Goal: Task Accomplishment & Management: Use online tool/utility

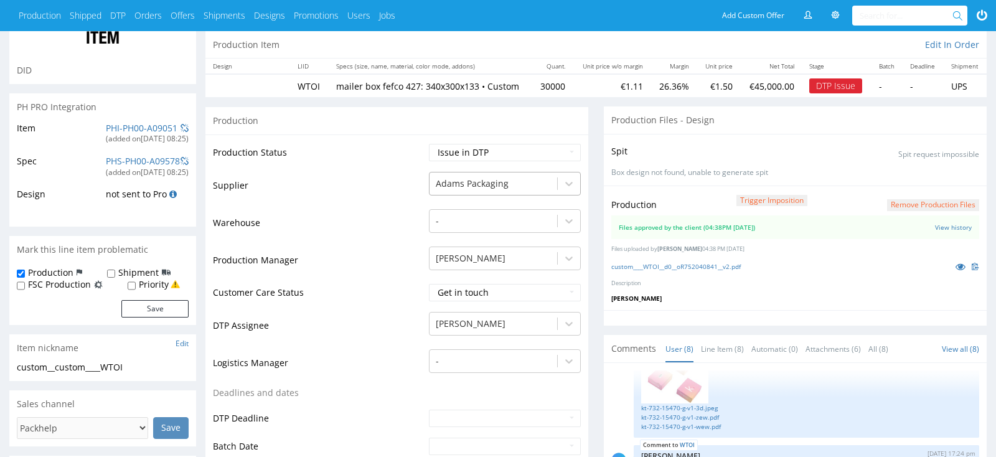
scroll to position [175, 0]
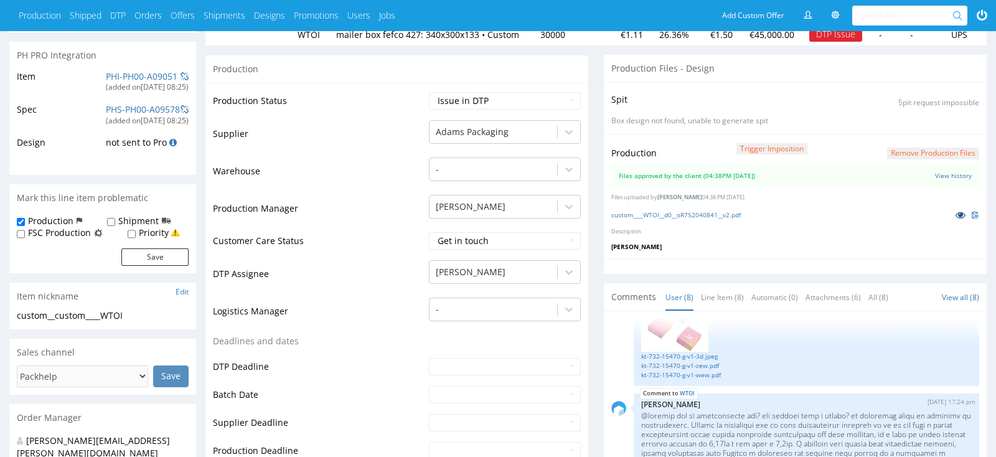
click at [961, 213] on icon at bounding box center [960, 214] width 10 height 9
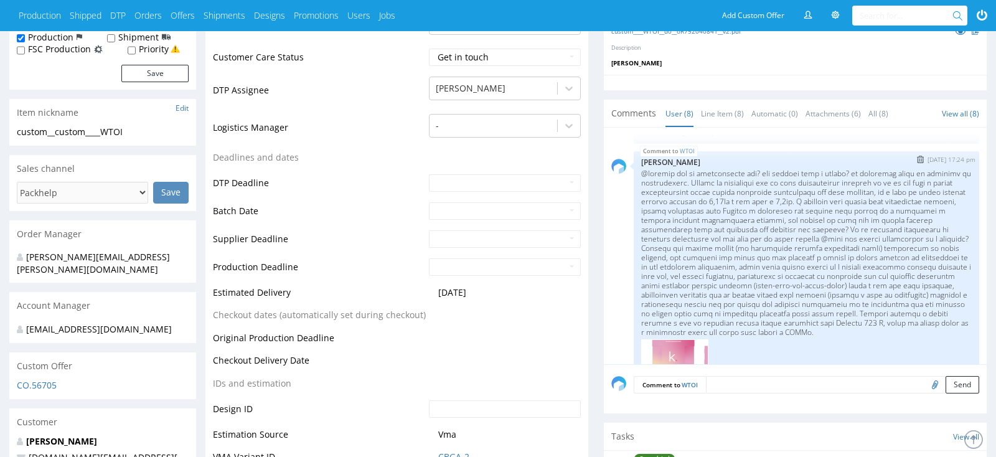
scroll to position [530, 0]
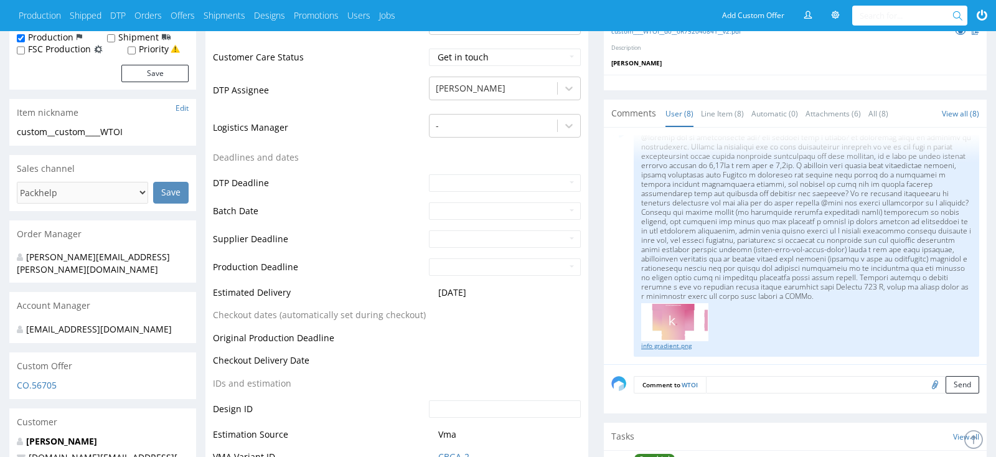
click at [672, 345] on link "info gradient.png" at bounding box center [806, 345] width 330 height 9
click at [881, 12] on input "text" at bounding box center [907, 16] width 95 height 20
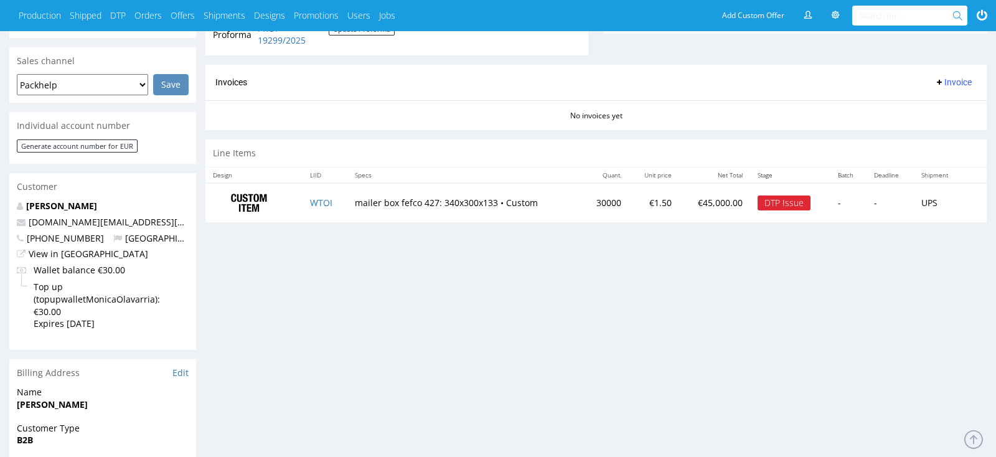
scroll to position [504, 0]
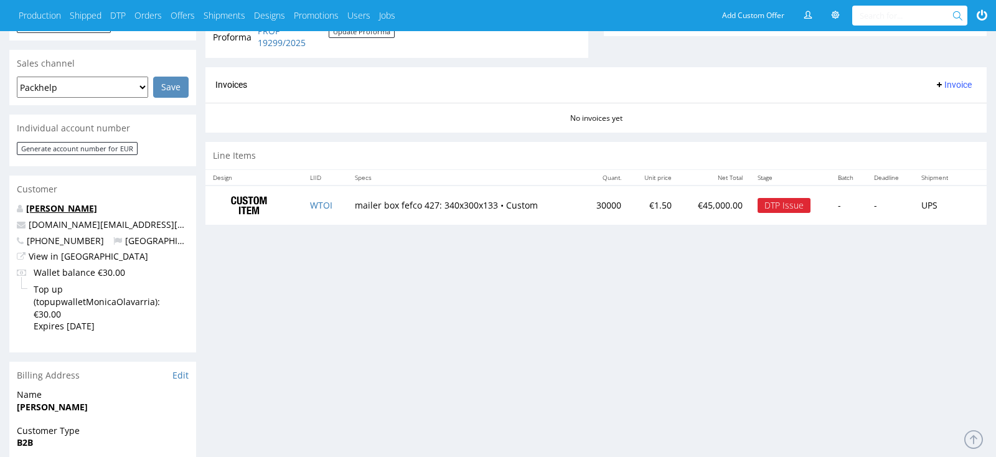
click at [75, 206] on link "[PERSON_NAME]" at bounding box center [61, 208] width 71 height 12
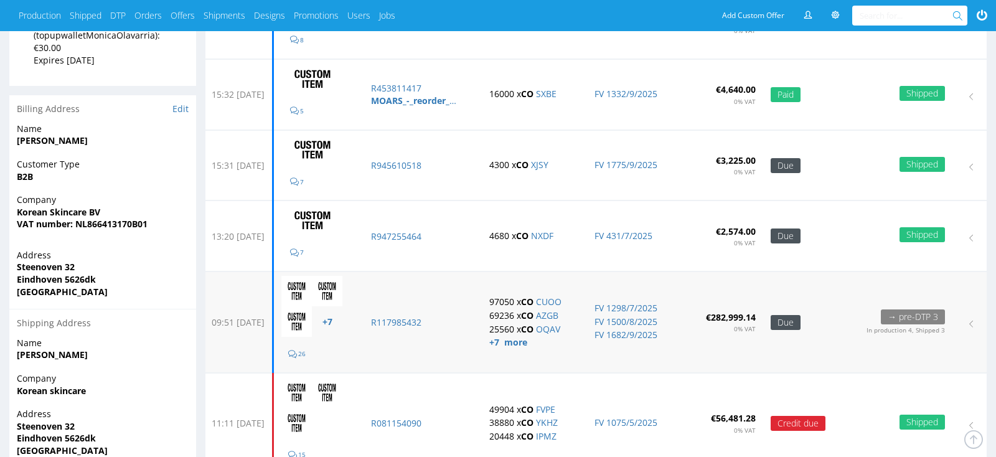
scroll to position [260, 0]
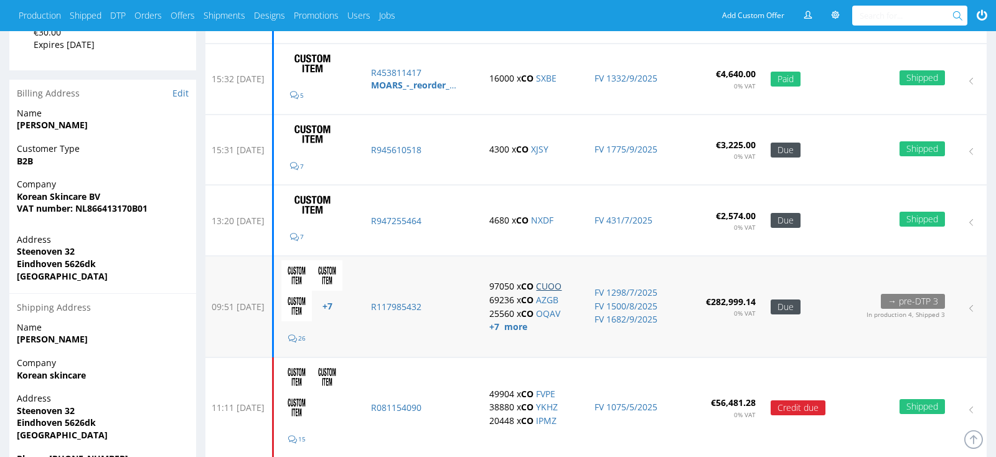
click at [561, 281] on link "CUOO" at bounding box center [549, 286] width 26 height 12
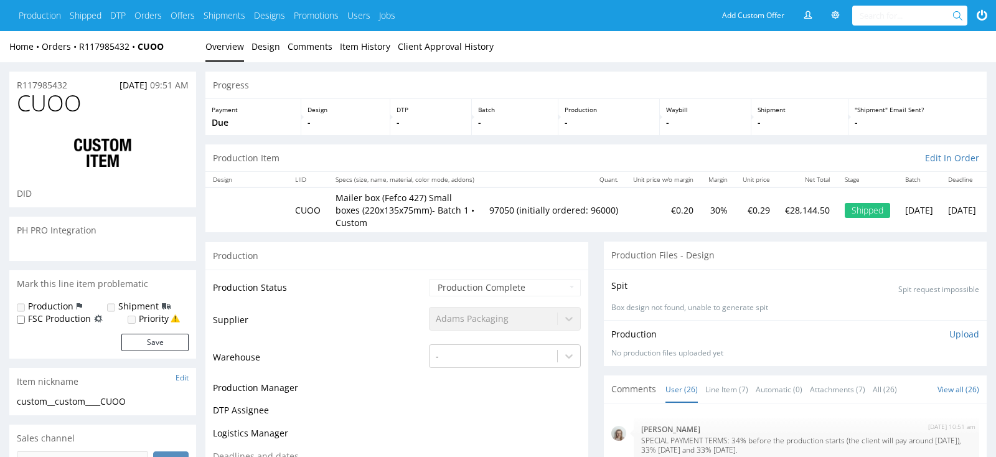
scroll to position [1243, 0]
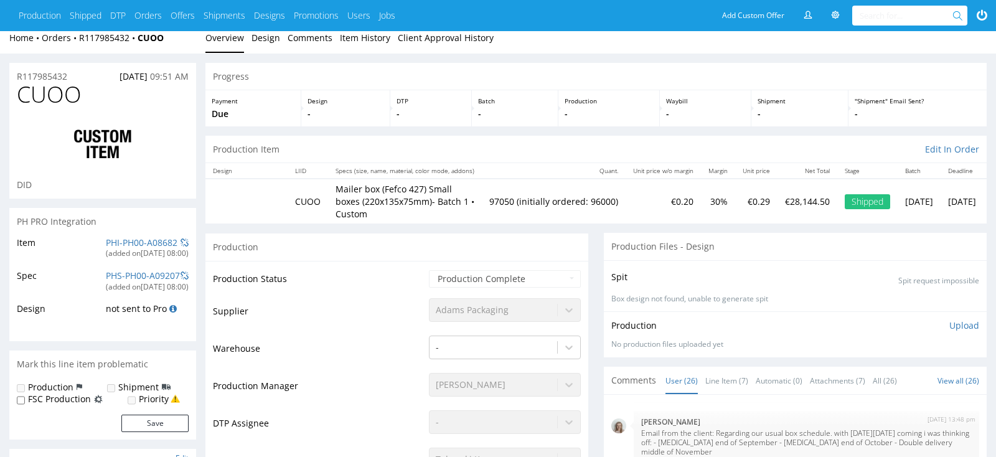
type input "97050"
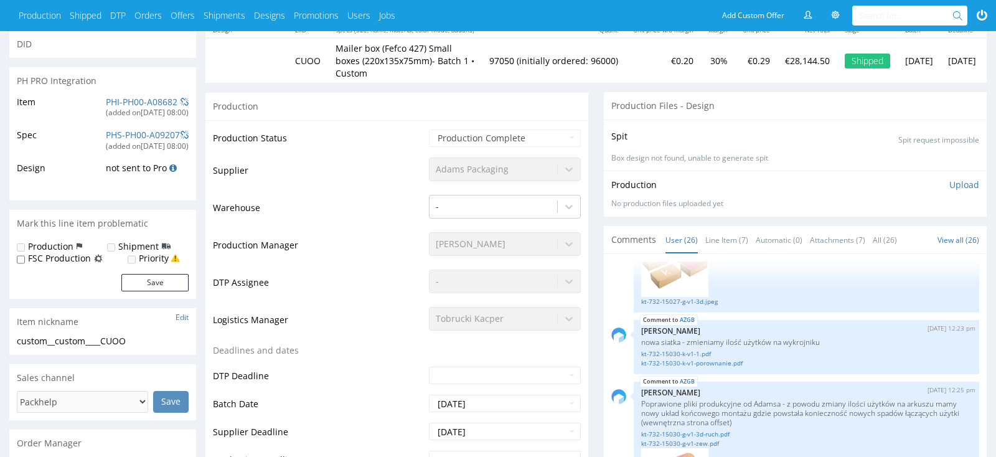
scroll to position [456, 0]
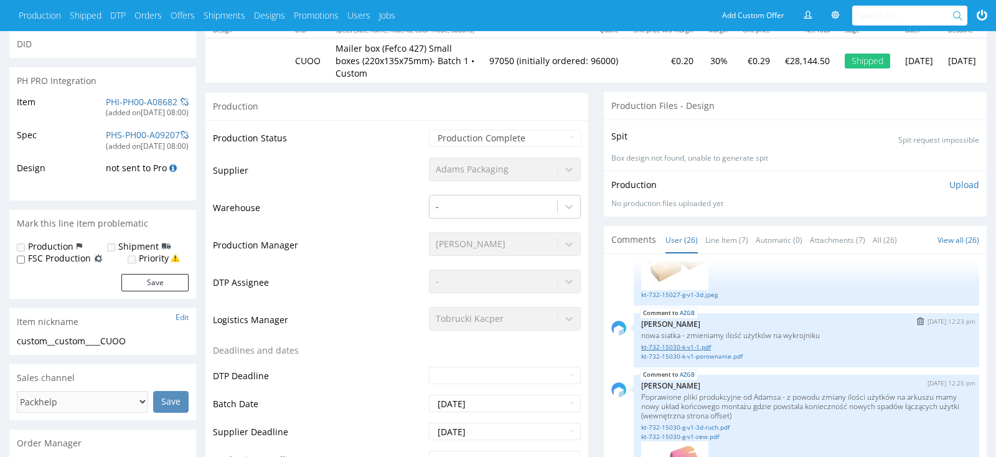
click at [691, 342] on link "kt-732-15030-k-v1-1.pdf" at bounding box center [806, 346] width 330 height 9
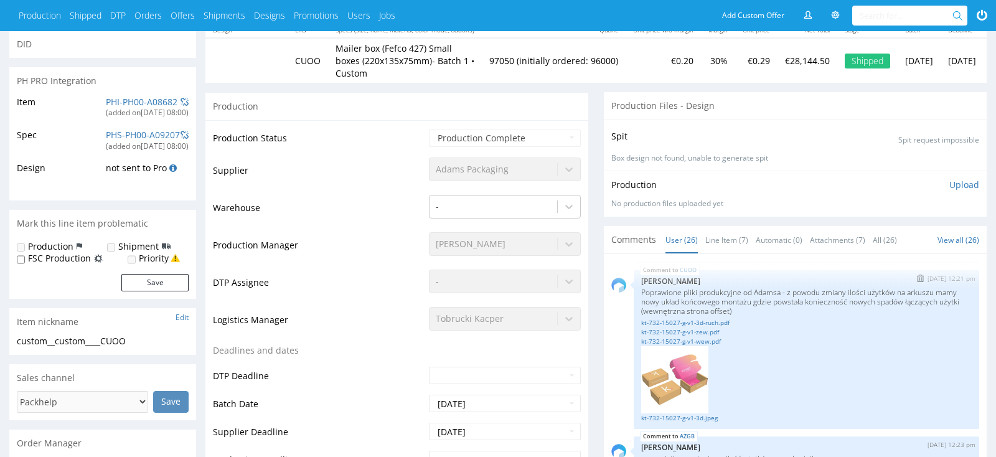
scroll to position [330, 0]
click at [713, 339] on link "kt-732-15027-g-v1-wew.pdf" at bounding box center [806, 343] width 330 height 9
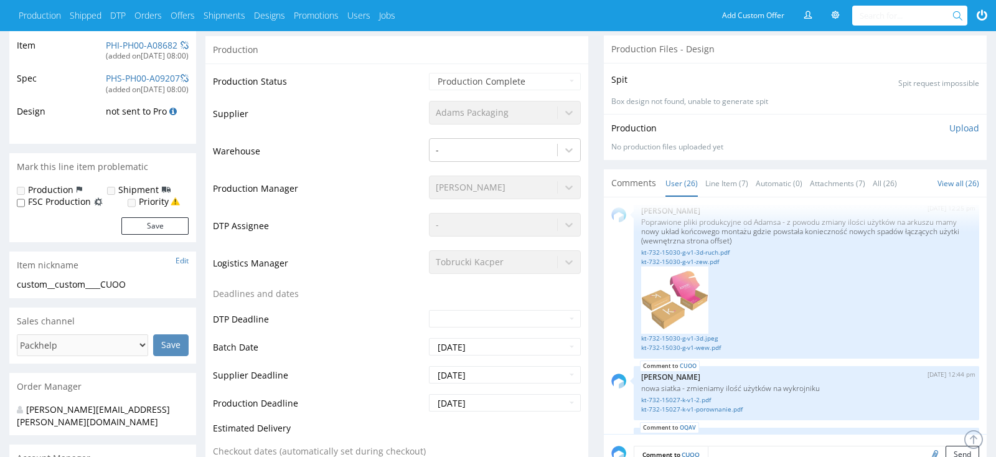
scroll to position [0, 0]
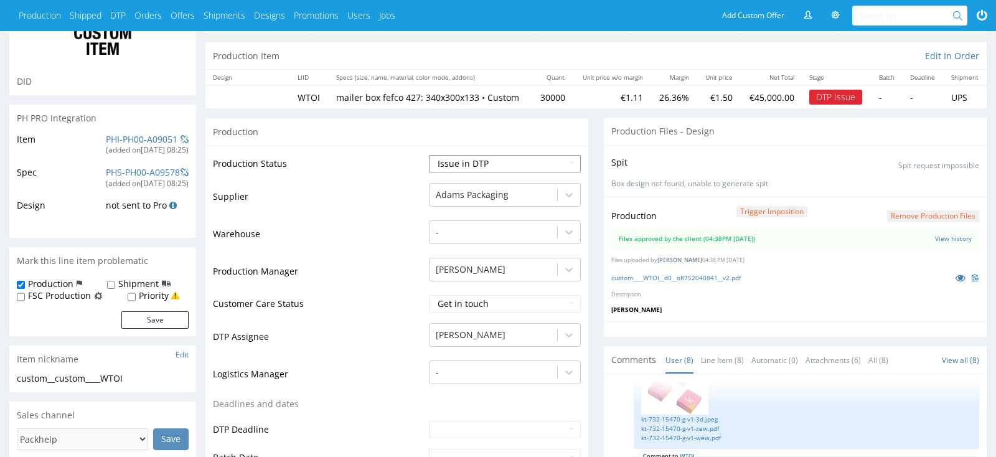
scroll to position [174, 0]
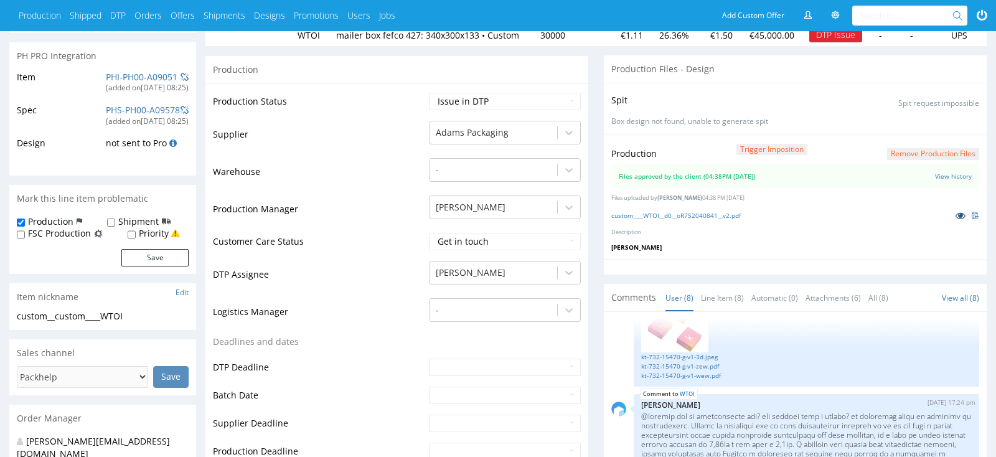
click at [957, 214] on icon at bounding box center [960, 215] width 10 height 9
